Goal: Task Accomplishment & Management: Manage account settings

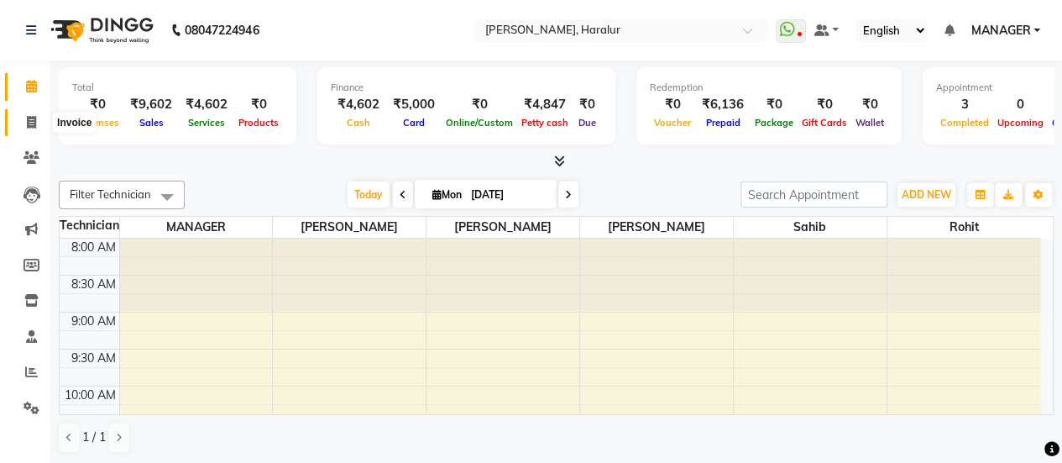
click at [17, 118] on span at bounding box center [31, 122] width 29 height 19
select select "service"
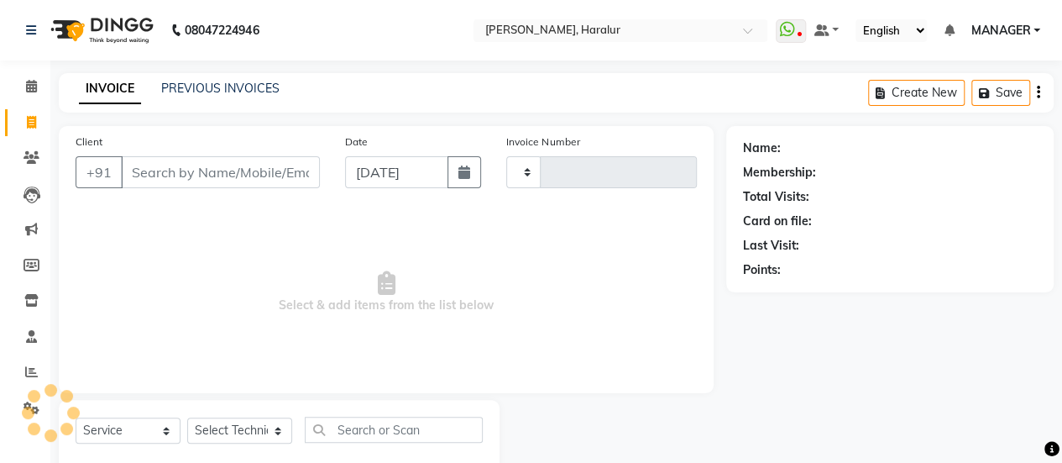
type input "0421"
select select "8259"
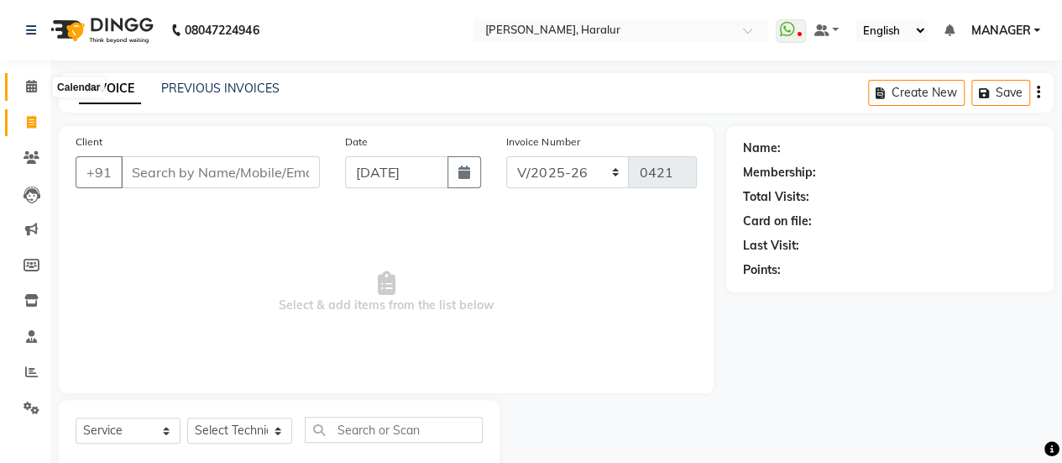
click at [26, 88] on icon at bounding box center [31, 86] width 11 height 13
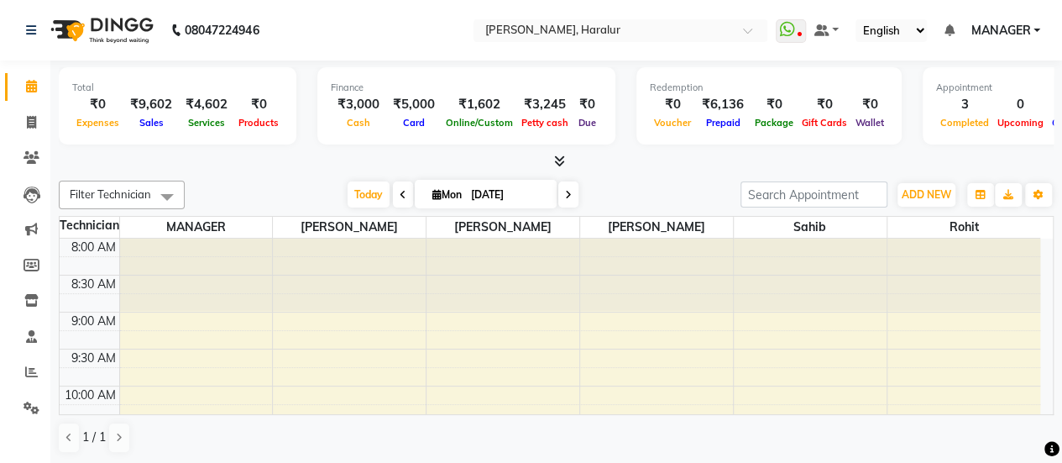
click at [557, 165] on icon at bounding box center [559, 160] width 11 height 13
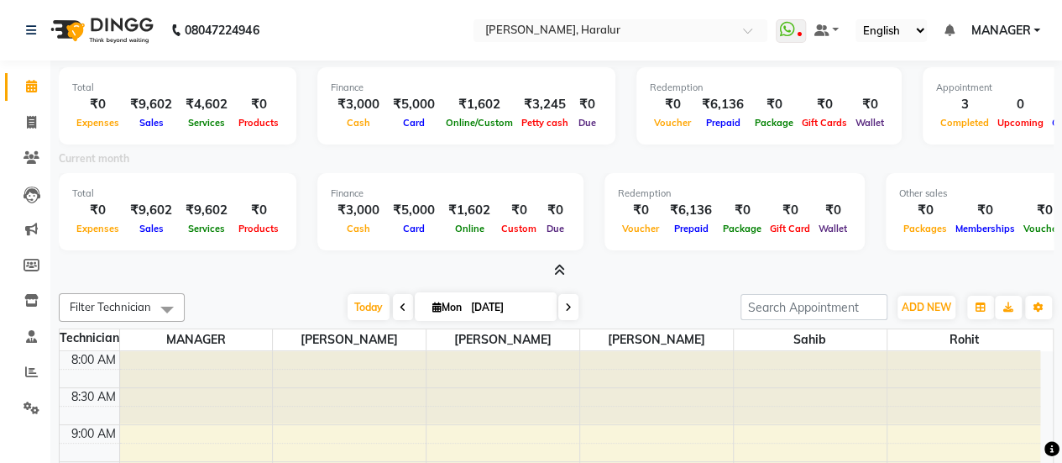
click at [557, 165] on div "Current month" at bounding box center [556, 161] width 1020 height 24
click at [1025, 34] on span "MANAGER" at bounding box center [1001, 31] width 60 height 18
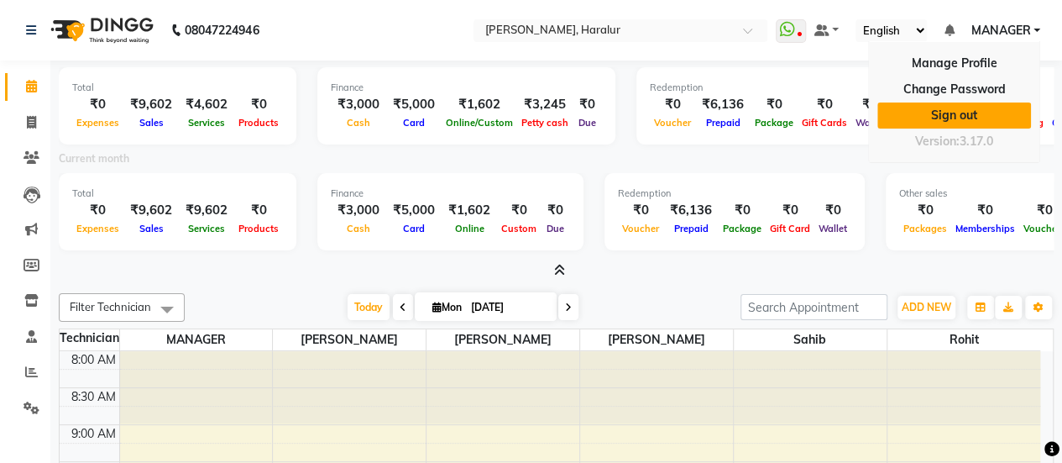
click at [953, 118] on link "Sign out" at bounding box center [954, 115] width 154 height 26
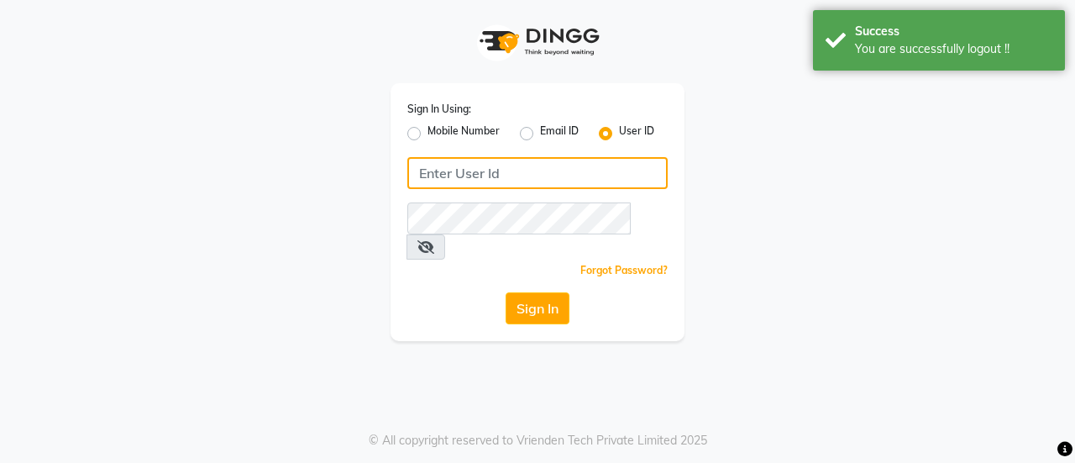
type input "8861319303"
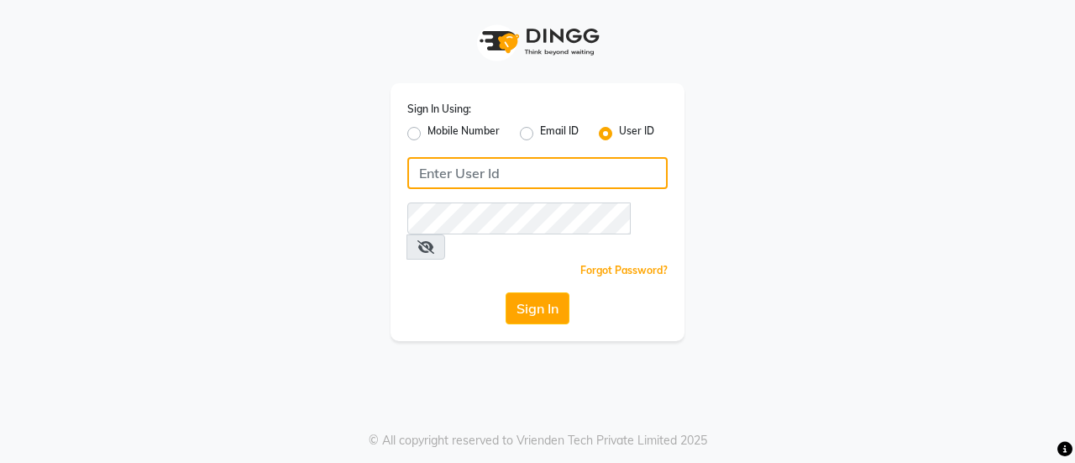
type input "8861319303"
